Goal: Task Accomplishment & Management: Manage account settings

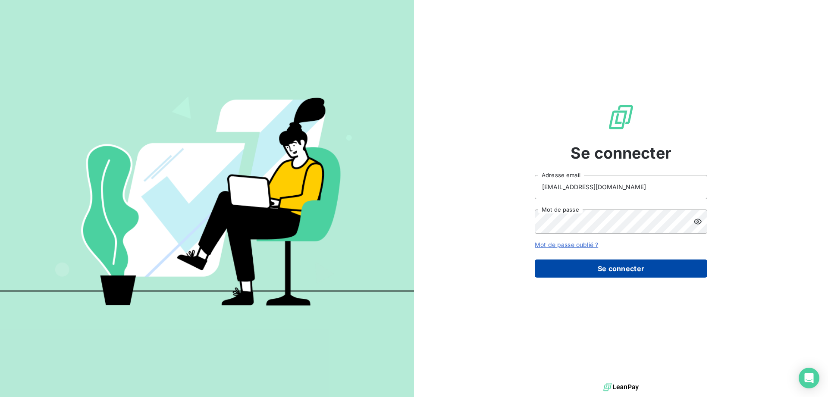
click at [612, 271] on button "Se connecter" at bounding box center [621, 269] width 173 height 18
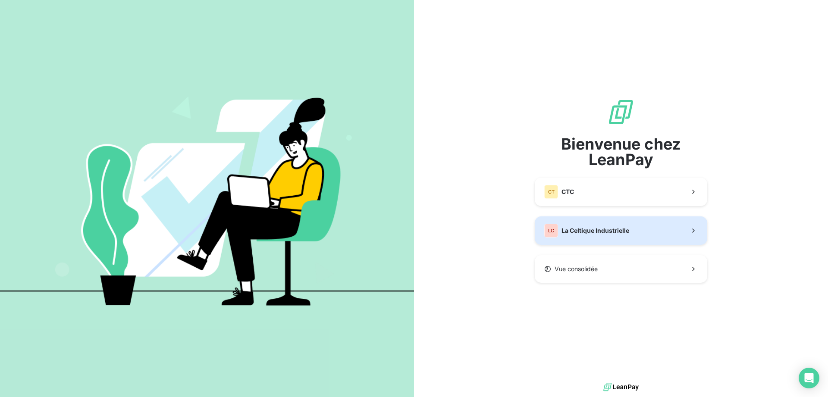
click at [593, 228] on span "La Celtique Industrielle" at bounding box center [596, 231] width 68 height 9
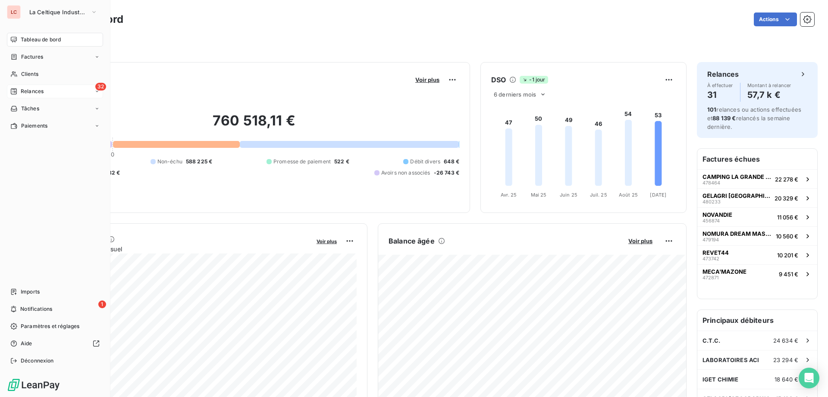
click at [35, 90] on span "Relances" at bounding box center [32, 92] width 23 height 8
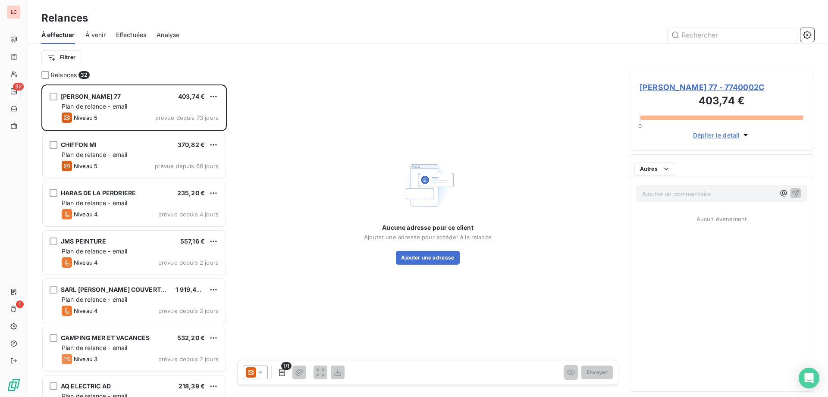
scroll to position [313, 186]
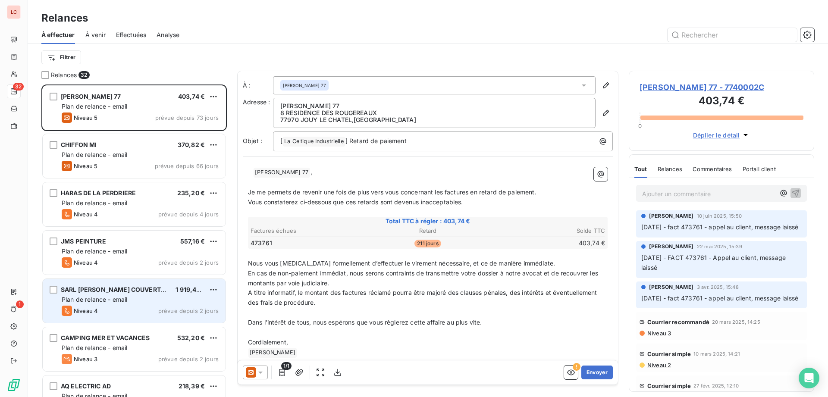
click at [136, 296] on div "Plan de relance - email" at bounding box center [140, 300] width 157 height 9
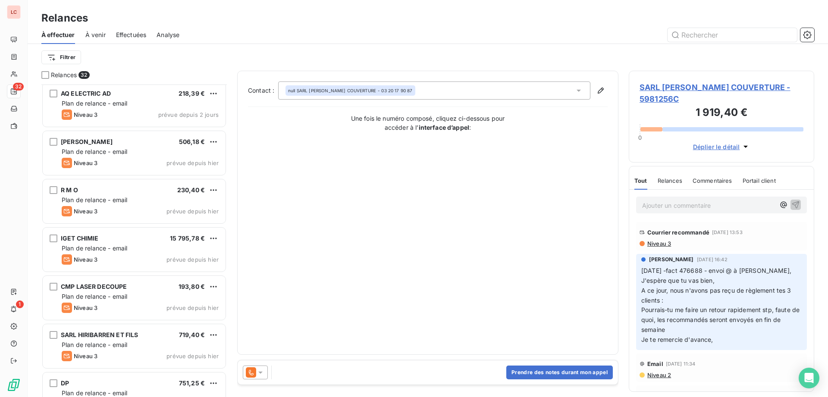
scroll to position [353, 0]
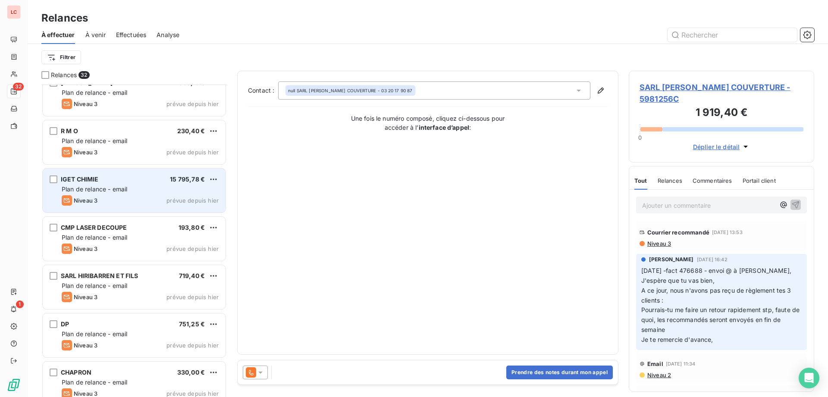
click at [94, 183] on div "IGET CHIMIE" at bounding box center [80, 179] width 38 height 9
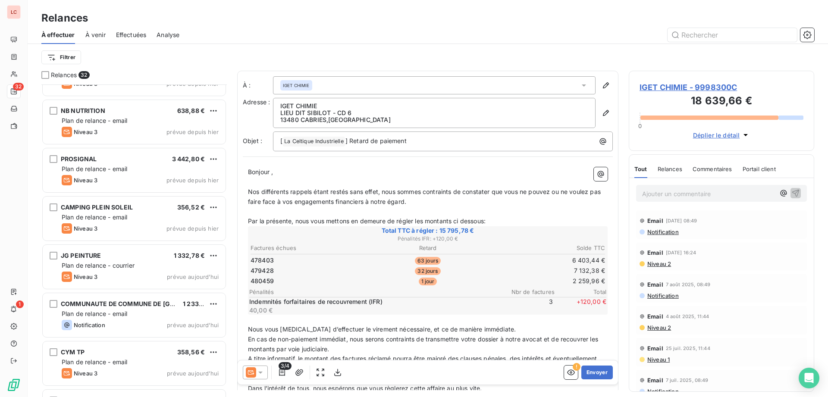
scroll to position [1189, 0]
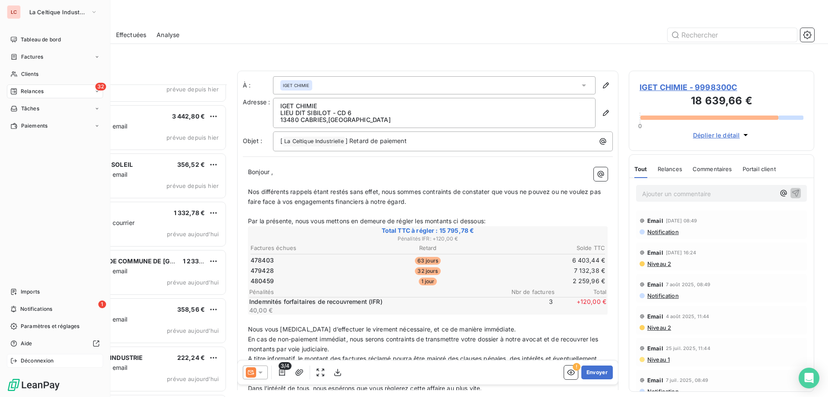
click at [36, 360] on span "Déconnexion" at bounding box center [37, 361] width 33 height 8
